Goal: Transaction & Acquisition: Purchase product/service

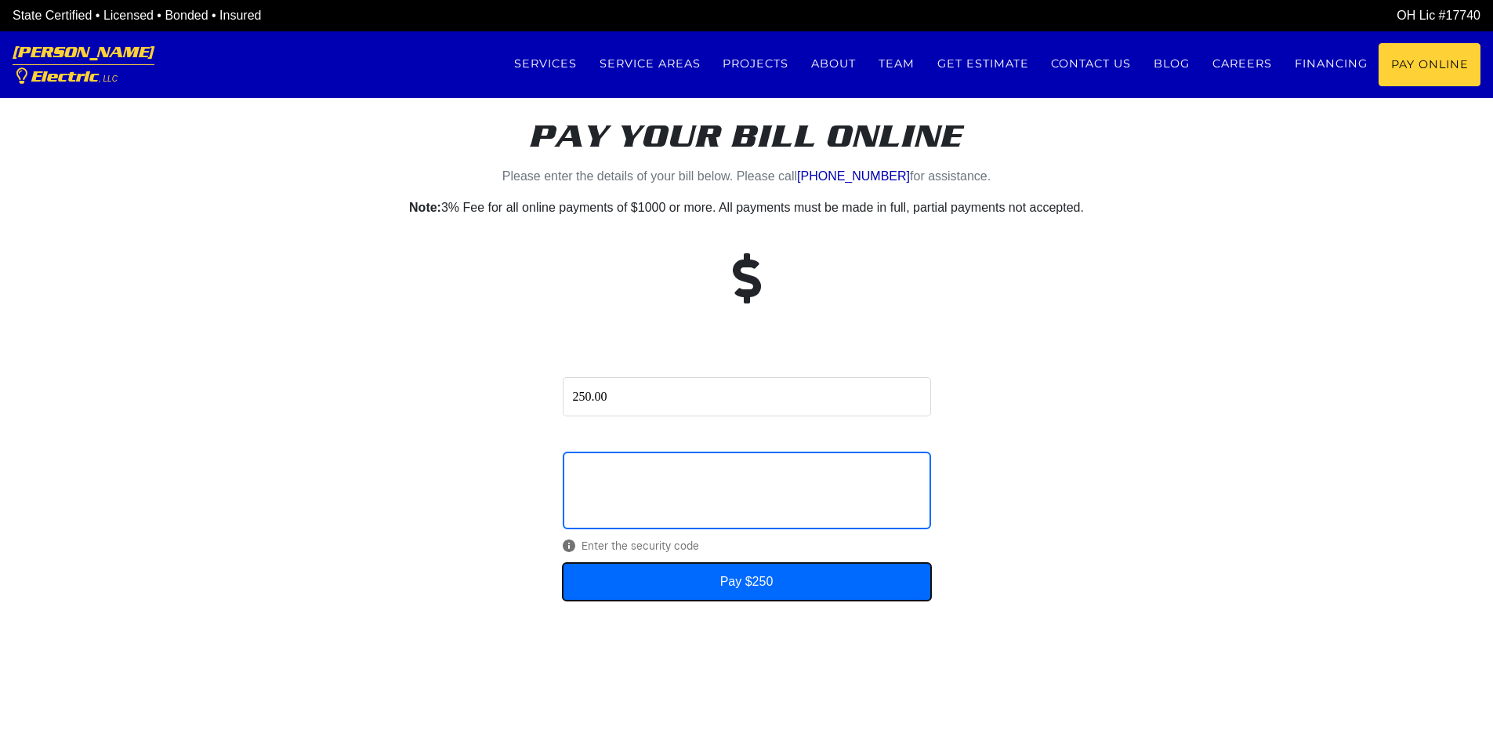
click at [835, 567] on button "Pay $250" at bounding box center [747, 582] width 368 height 38
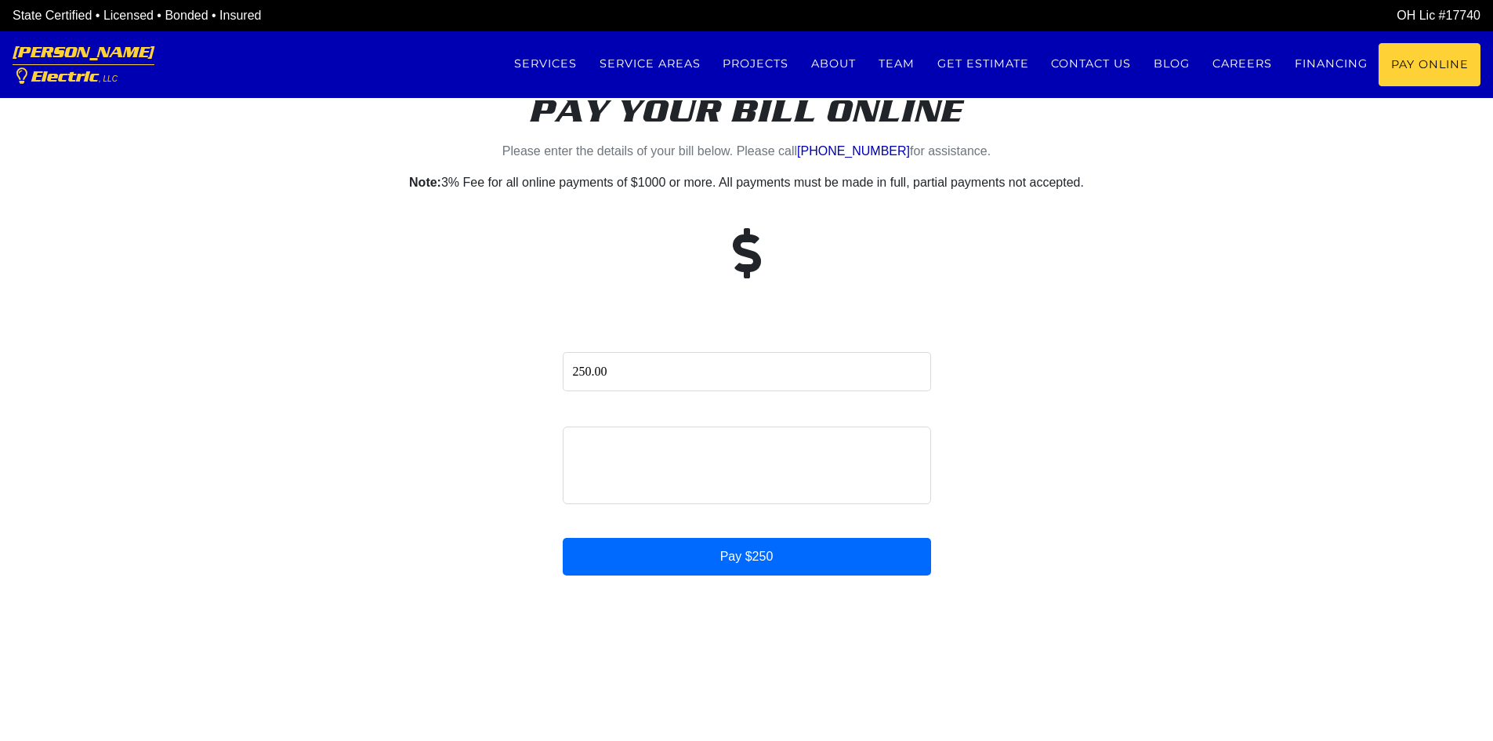
scroll to position [24, 0]
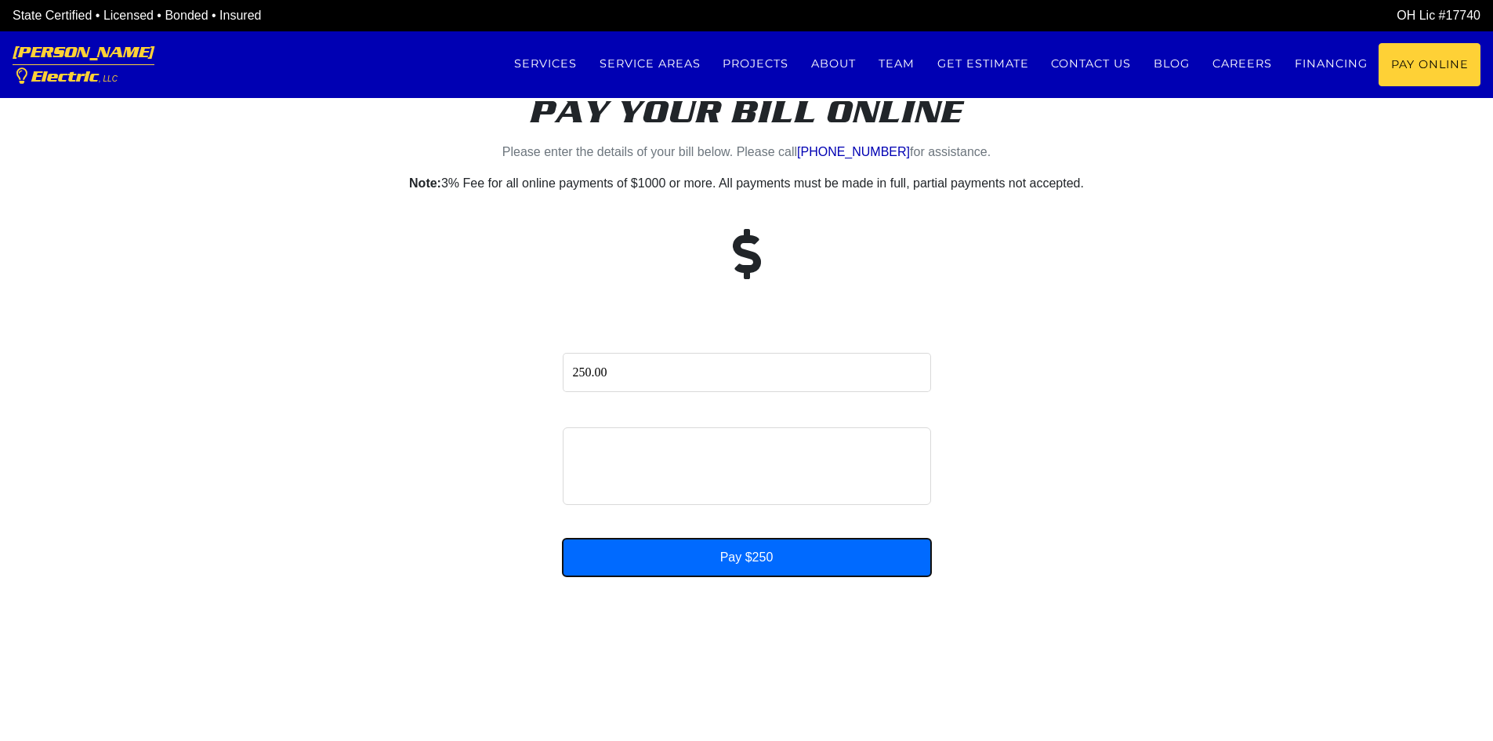
click at [765, 556] on button "Pay $250" at bounding box center [747, 557] width 368 height 38
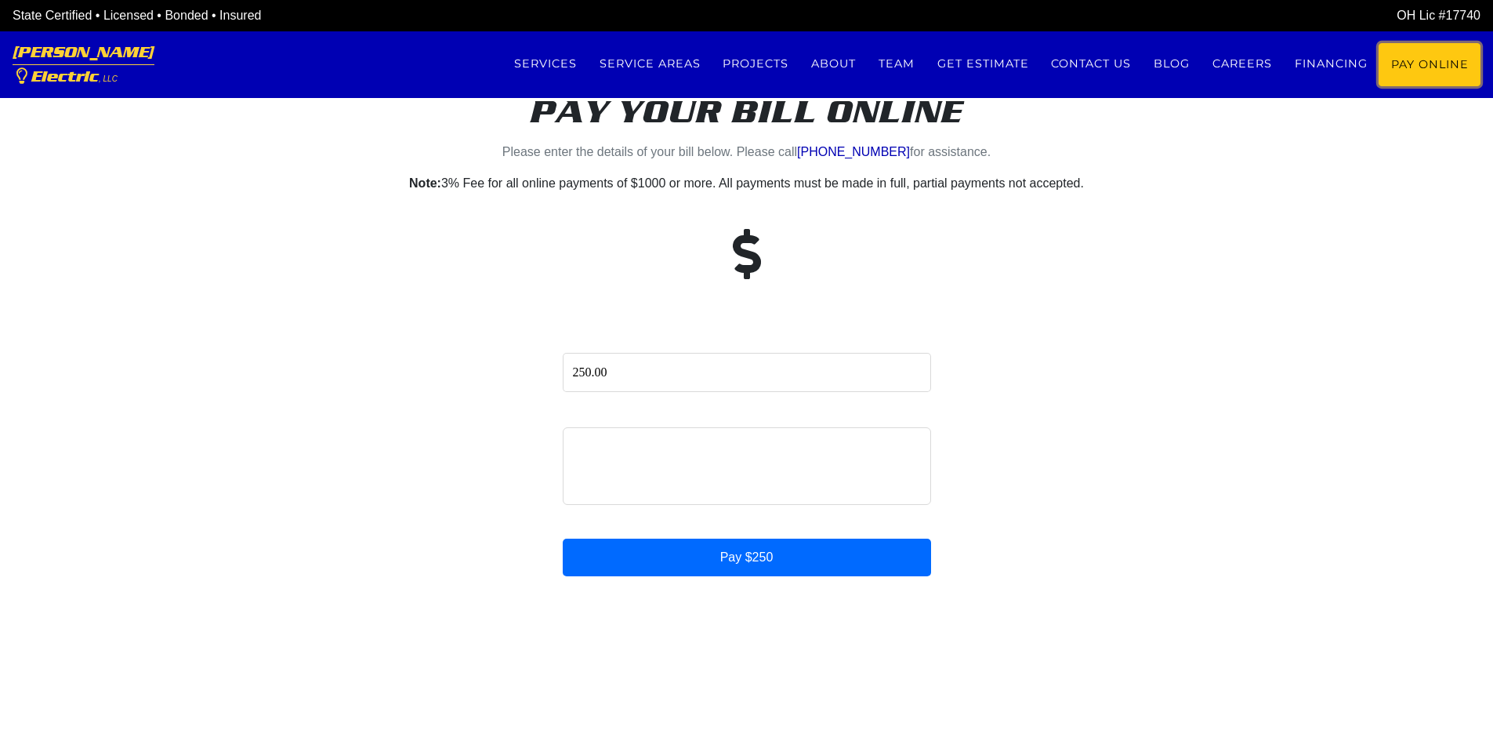
click at [1429, 59] on link "Pay Online" at bounding box center [1430, 64] width 102 height 43
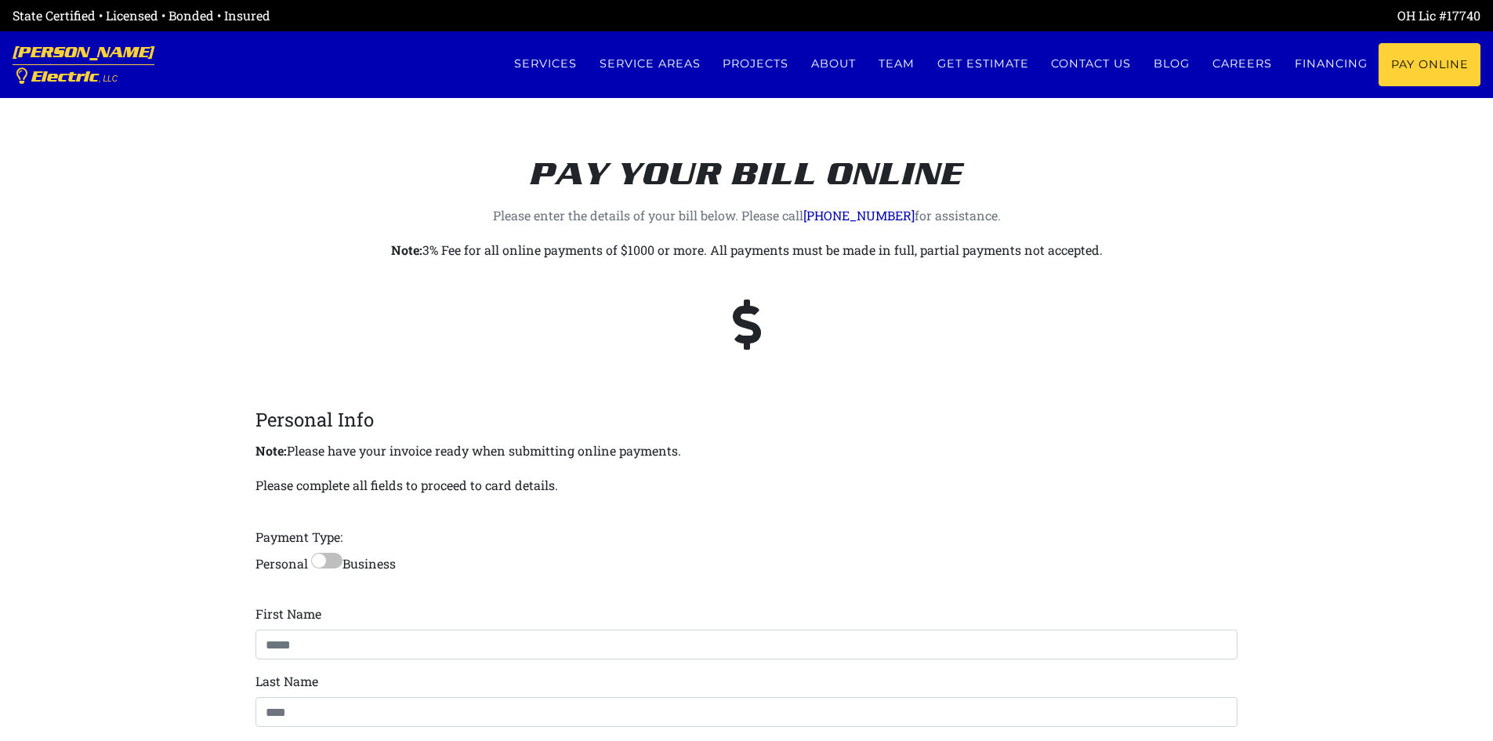
click at [317, 459] on div "Personal Info Note: Please have your invoice ready when submitting online payme…" at bounding box center [746, 674] width 983 height 538
